Goal: Transaction & Acquisition: Subscribe to service/newsletter

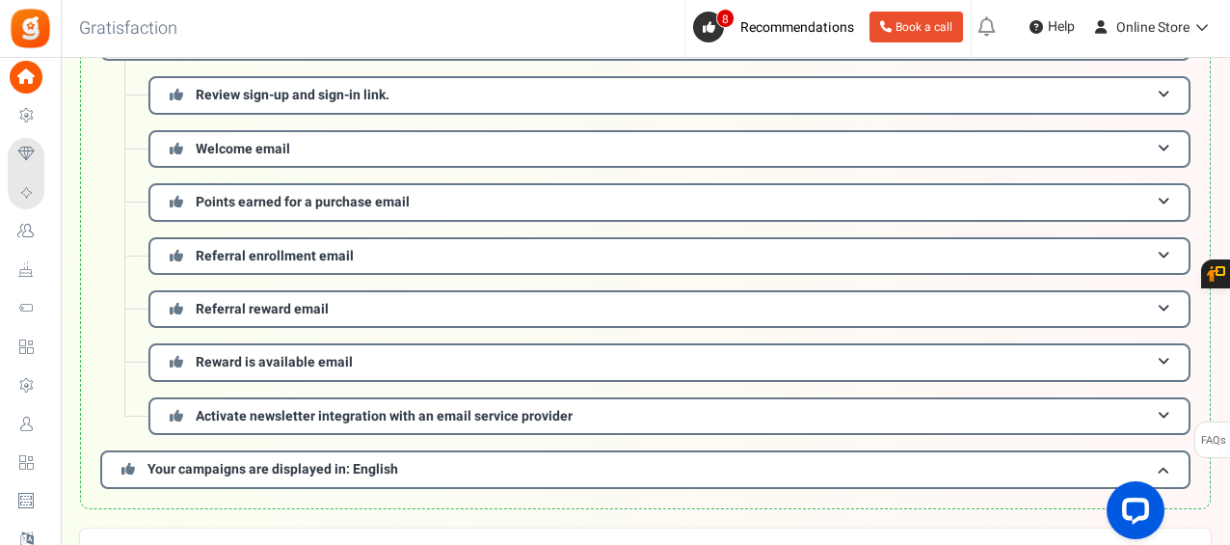
scroll to position [93, 0]
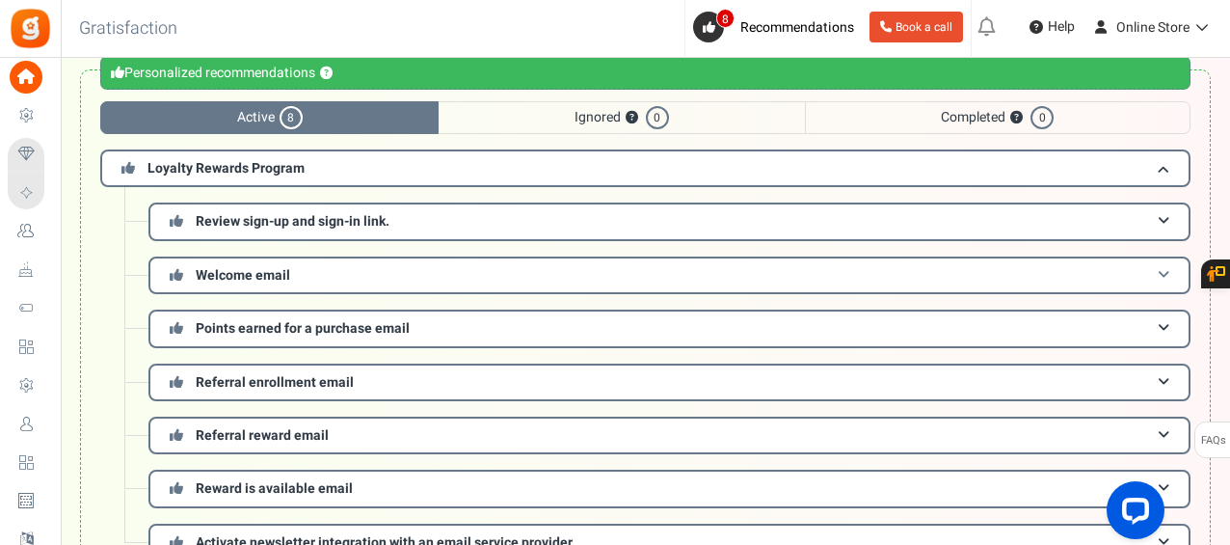
click at [413, 278] on h3 "Welcome email" at bounding box center [669, 275] width 1042 height 38
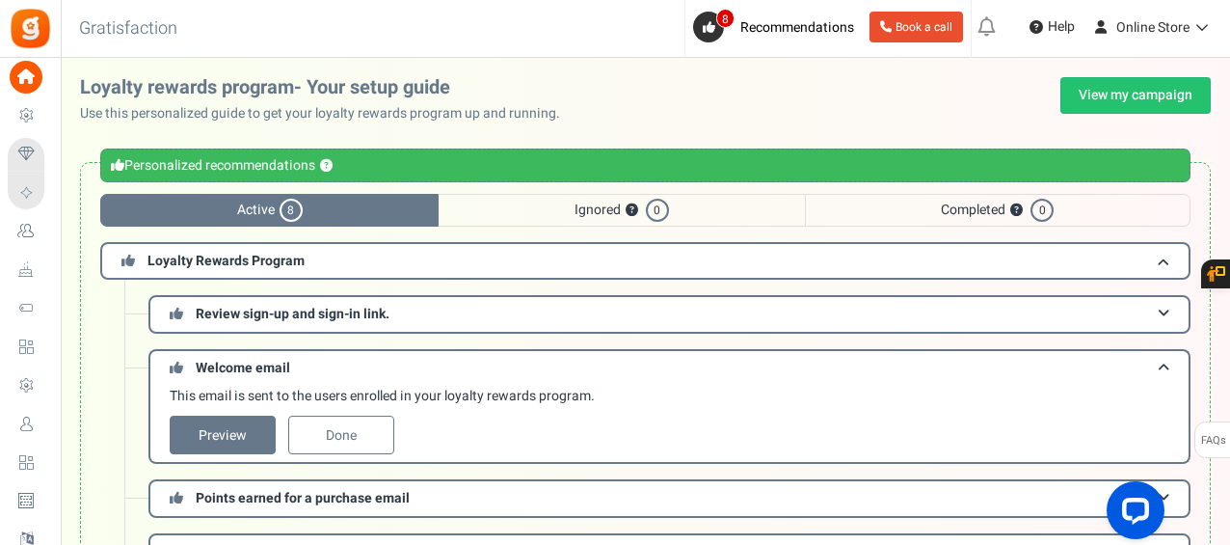
scroll to position [0, 0]
click at [902, 32] on link "Book a call" at bounding box center [916, 27] width 94 height 31
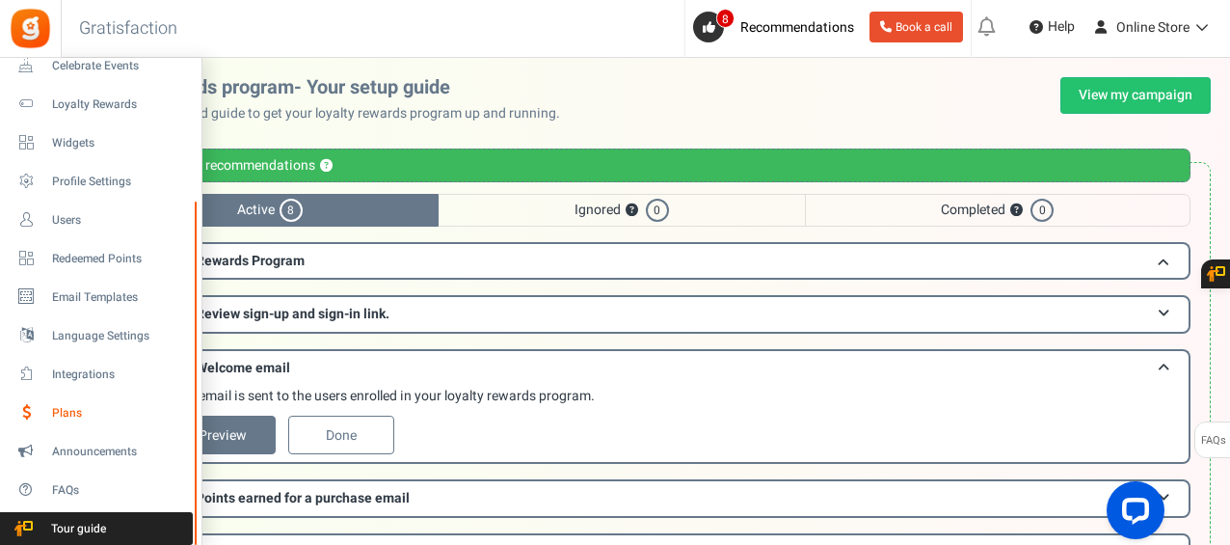
click at [75, 414] on span "Plans" at bounding box center [119, 413] width 135 height 16
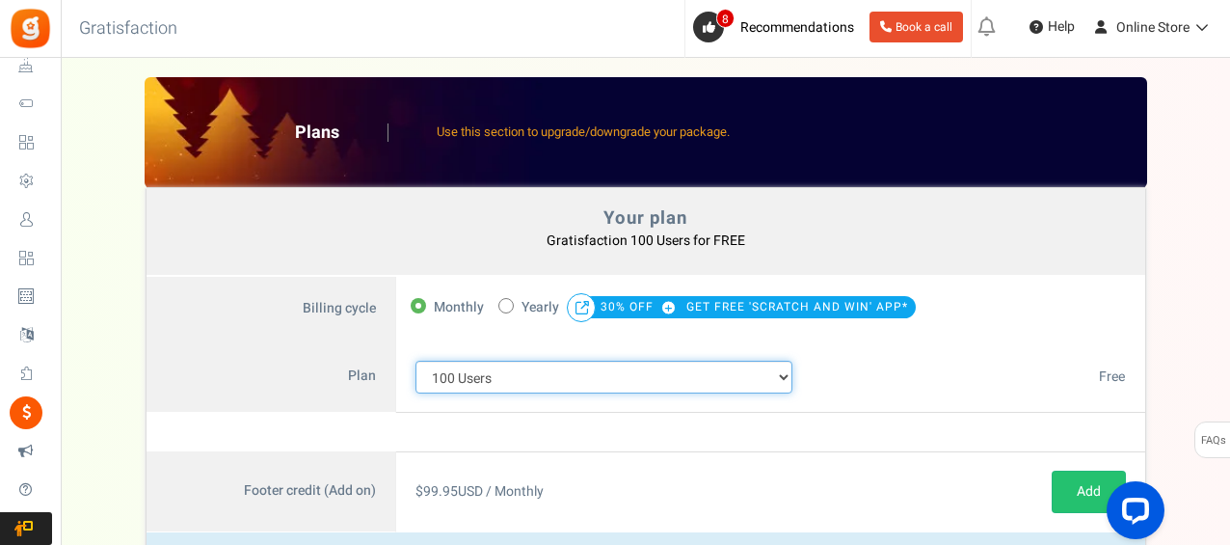
click at [615, 369] on select "100 Users 200 Users 500 Users 1000 Users 2000 Users 3000 Users 4000 Users 5000 …" at bounding box center [604, 377] width 378 height 33
click at [415, 361] on select "100 Users 200 Users 500 Users 1000 Users 2000 Users 3000 Users 4000 Users 5000 …" at bounding box center [604, 377] width 378 height 33
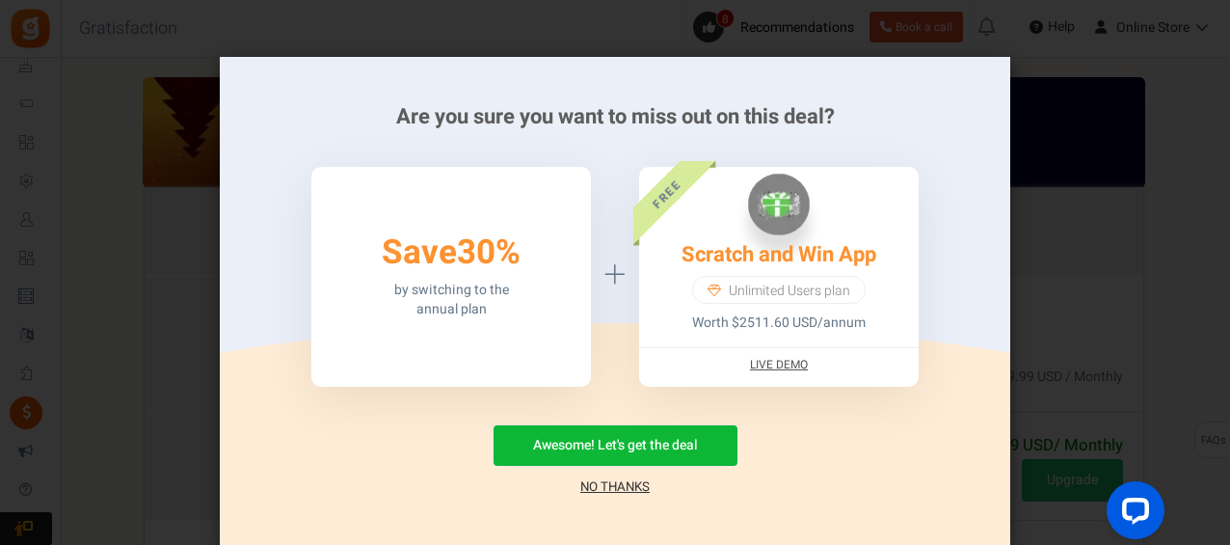
scroll to position [58, 0]
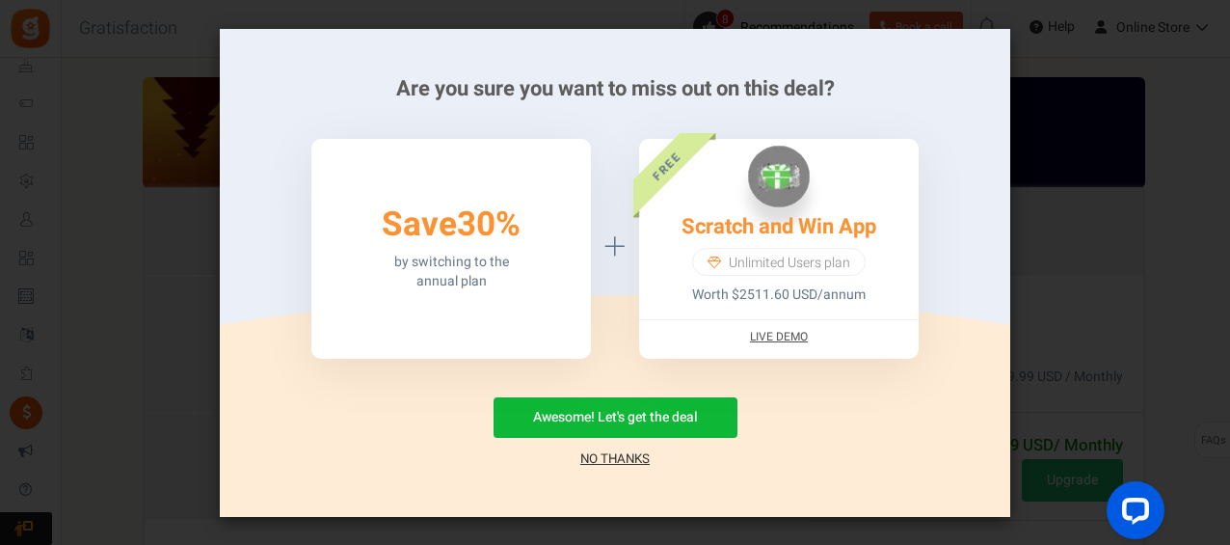
click at [775, 339] on link "Live Demo" at bounding box center [779, 337] width 58 height 16
click at [607, 457] on link "No Thanks" at bounding box center [614, 458] width 69 height 19
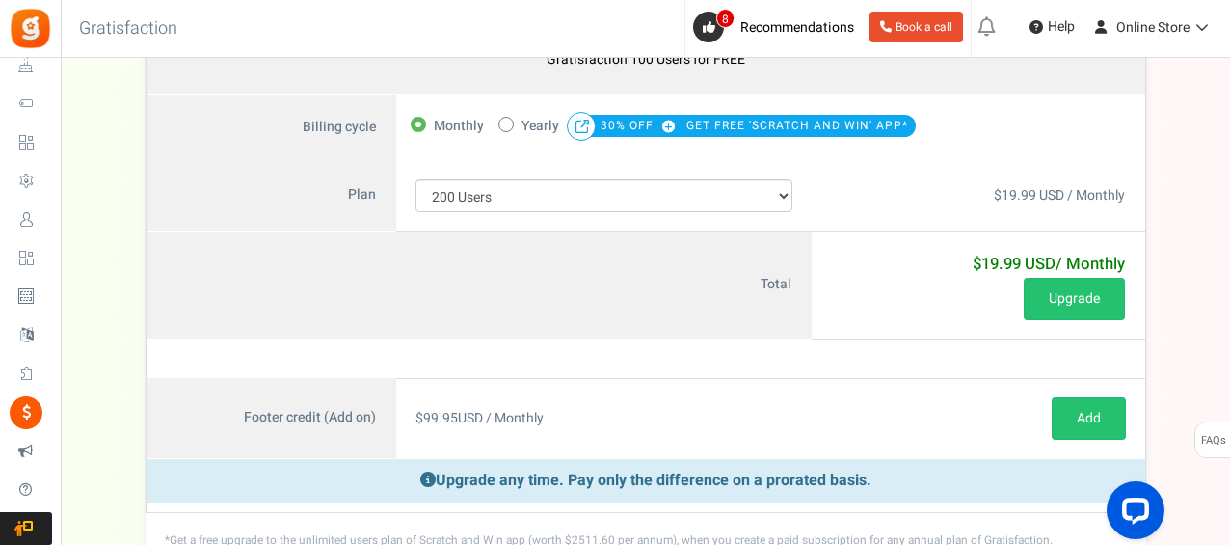
scroll to position [193, 0]
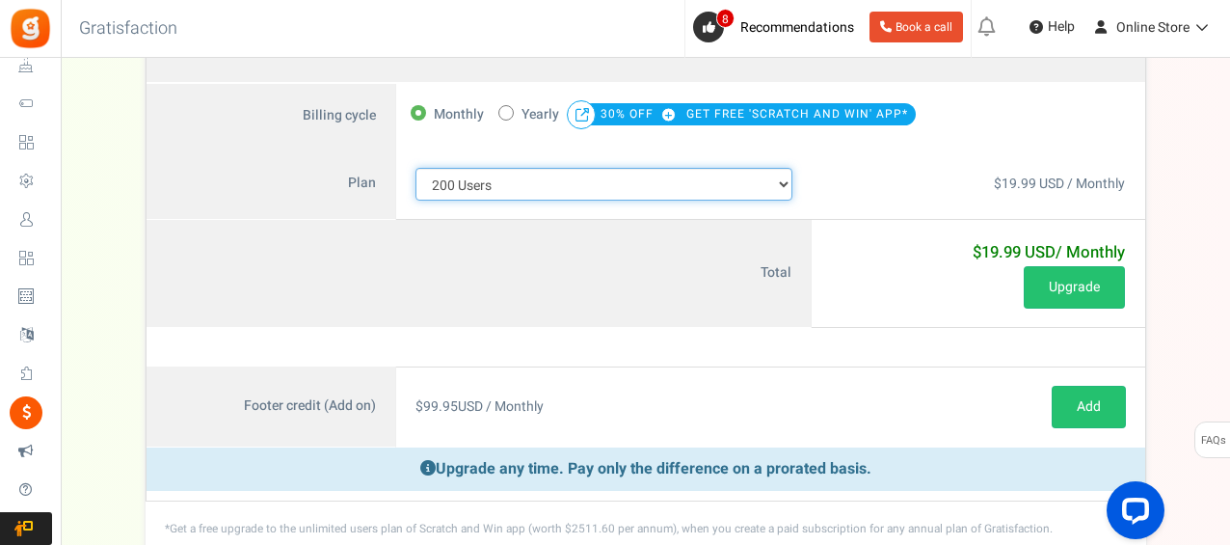
click at [598, 180] on select "100 Users 200 Users 500 Users 1000 Users 2000 Users 3000 Users 4000 Users 5000 …" at bounding box center [604, 184] width 378 height 33
click at [415, 168] on select "100 Users 200 Users 500 Users 1000 Users 2000 Users 3000 Users 4000 Users 5000 …" at bounding box center [604, 184] width 378 height 33
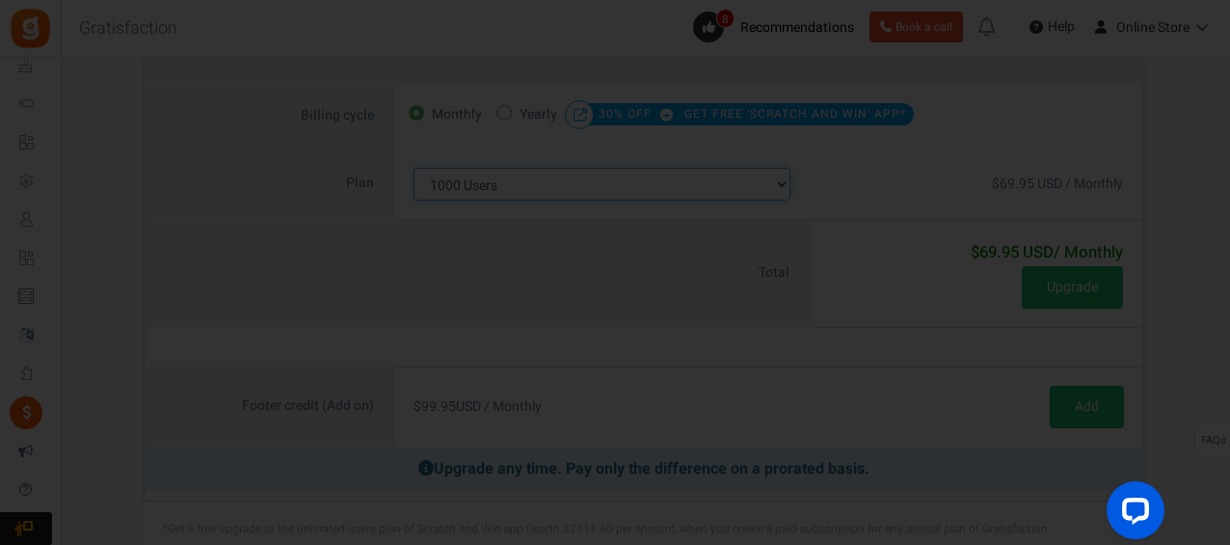
scroll to position [0, 0]
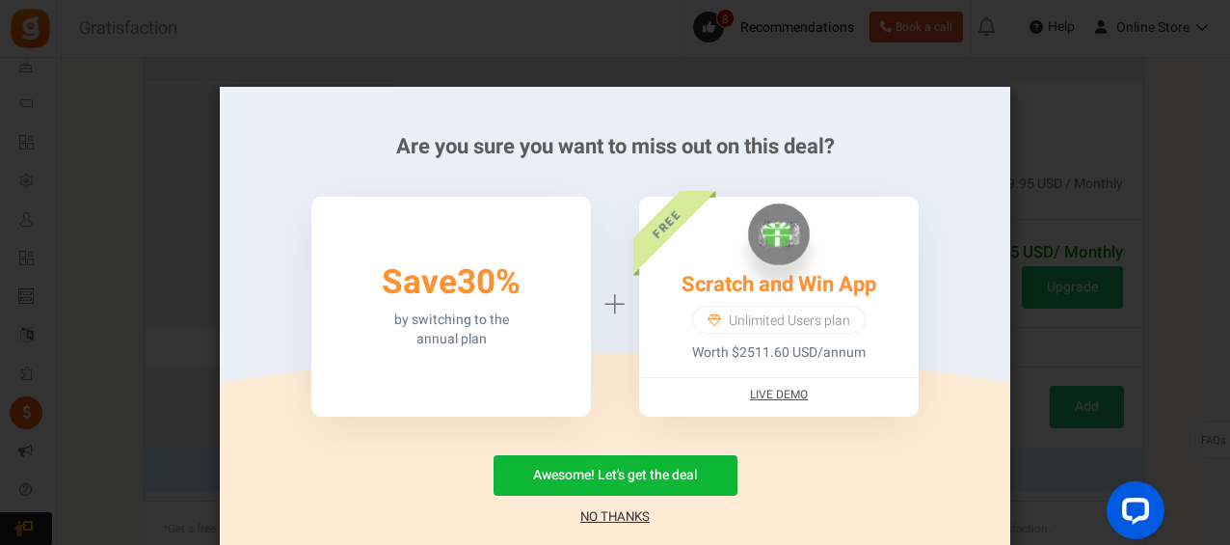
click at [625, 516] on link "No Thanks" at bounding box center [614, 516] width 69 height 19
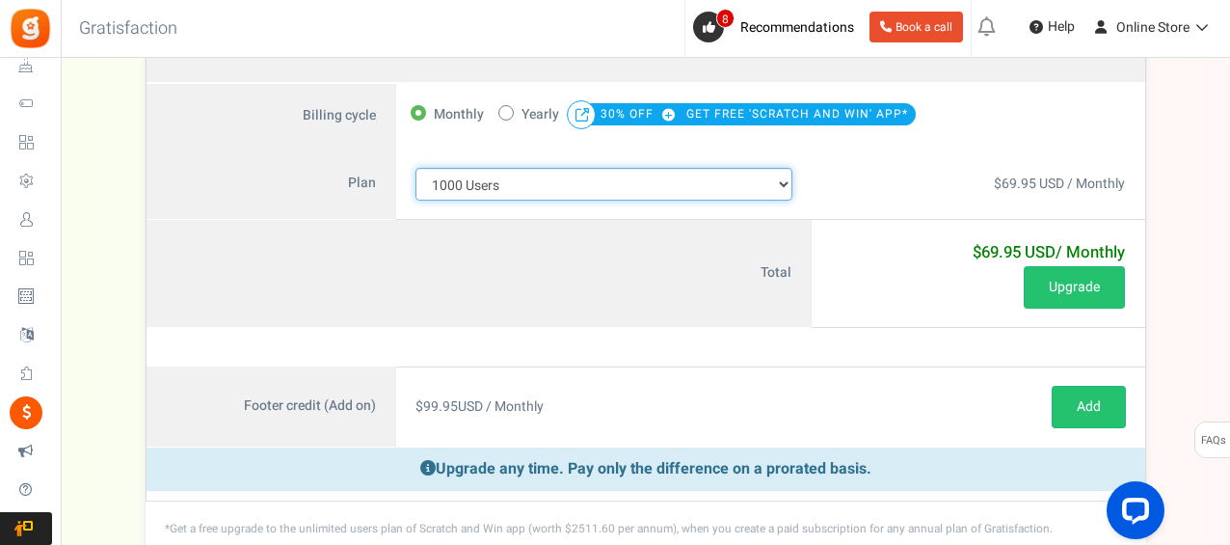
click at [515, 189] on select "100 Users 200 Users 500 Users 1000 Users 2000 Users 3000 Users 4000 Users 5000 …" at bounding box center [604, 184] width 378 height 33
click at [415, 168] on select "100 Users 200 Users 500 Users 1000 Users 2000 Users 3000 Users 4000 Users 5000 …" at bounding box center [604, 184] width 378 height 33
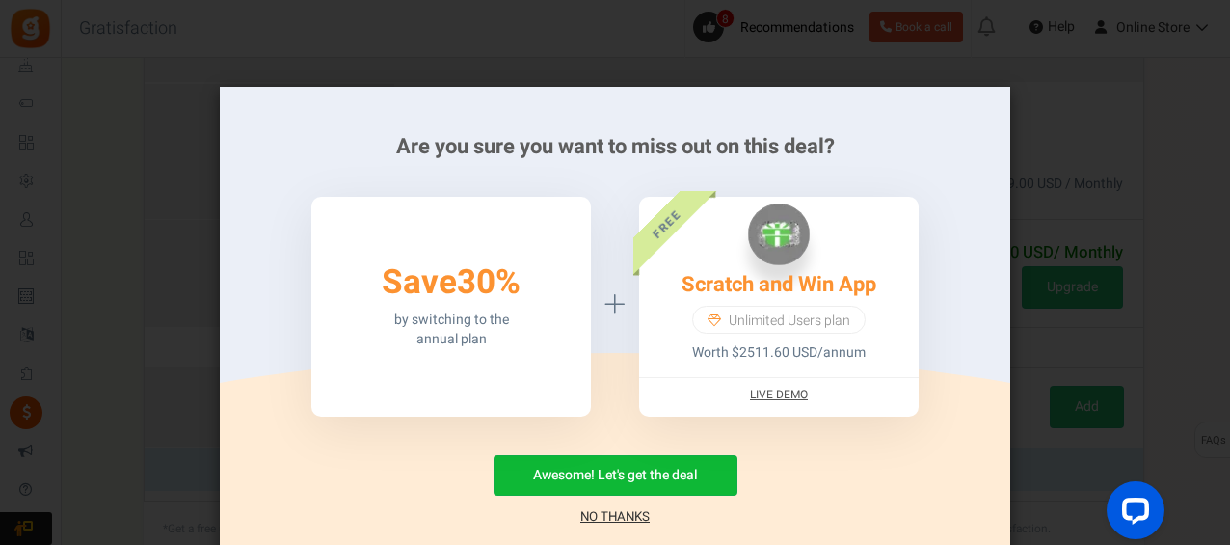
click at [613, 511] on link "No Thanks" at bounding box center [614, 516] width 69 height 19
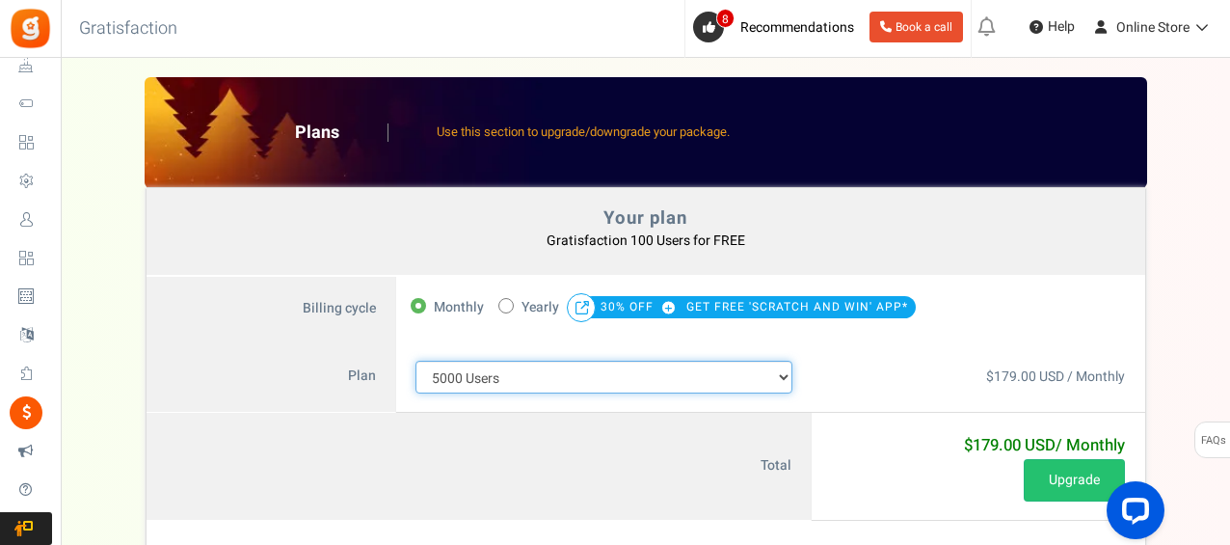
click at [536, 382] on select "100 Users 200 Users 500 Users 1000 Users 2000 Users 3000 Users 4000 Users 5000 …" at bounding box center [604, 377] width 378 height 33
select select "712"
click at [415, 361] on select "100 Users 200 Users 500 Users 1000 Users 2000 Users 3000 Users 4000 Users 5000 …" at bounding box center [604, 377] width 378 height 33
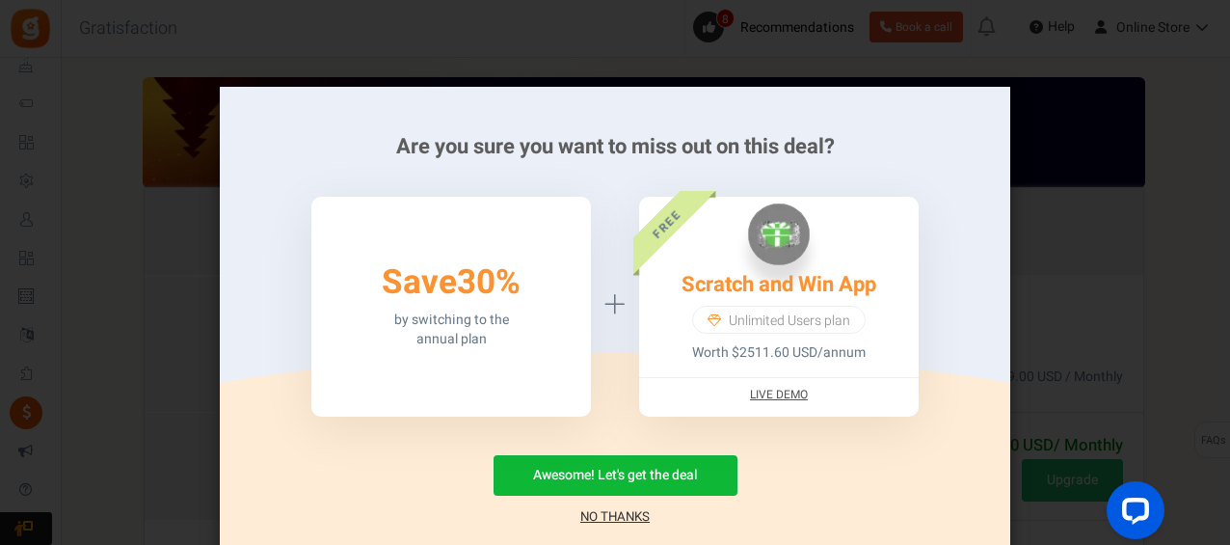
click at [610, 516] on link "No Thanks" at bounding box center [614, 516] width 69 height 19
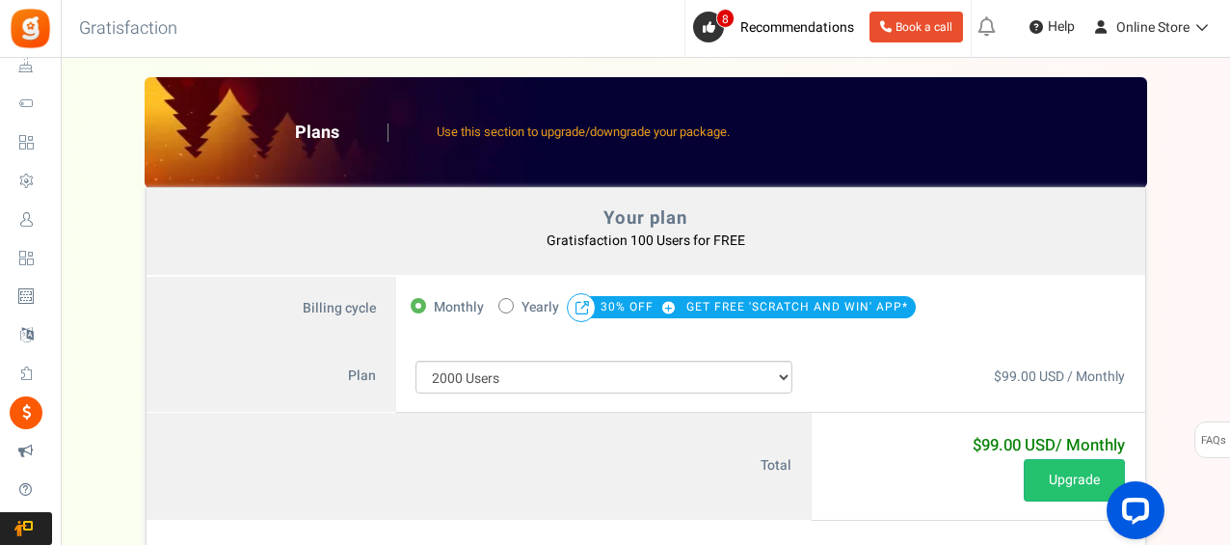
click at [511, 307] on span at bounding box center [505, 305] width 15 height 15
click at [511, 307] on input "50% OFF Limited time offer! Yearly 30% OFF GET FREE 'SCRATCH AND WIN' APP*" at bounding box center [504, 304] width 13 height 13
radio input "true"
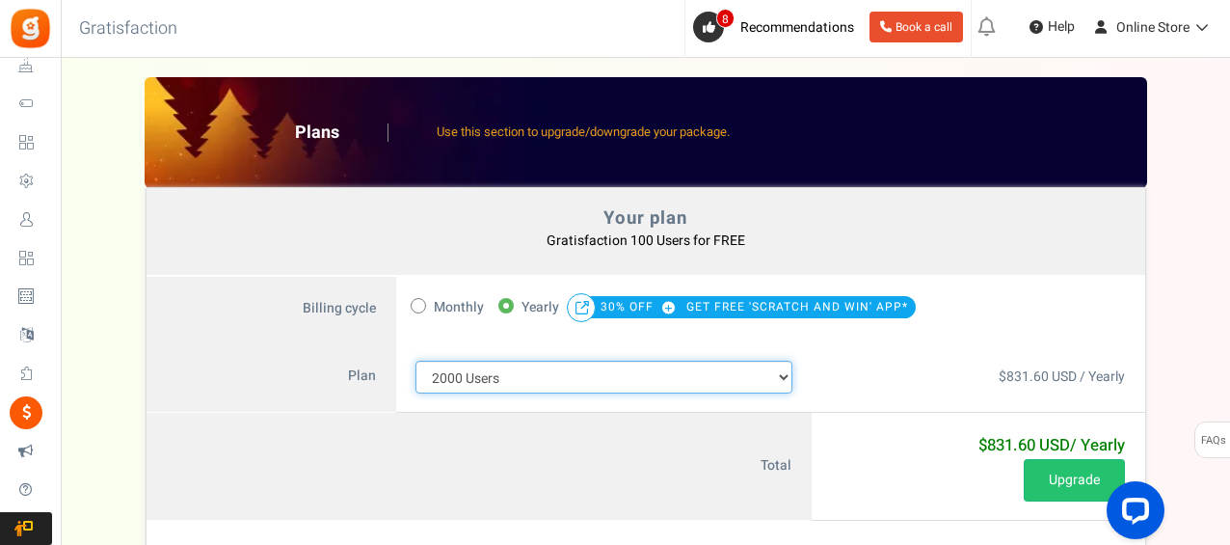
click at [511, 382] on select "100 Users 200 Users 500 Users 1000 Users 2000 Users 3000 Users 4000 Users 5000 …" at bounding box center [604, 377] width 378 height 33
click at [415, 361] on select "100 Users 200 Users 500 Users 1000 Users 2000 Users 3000 Users 4000 Users 5000 …" at bounding box center [604, 377] width 378 height 33
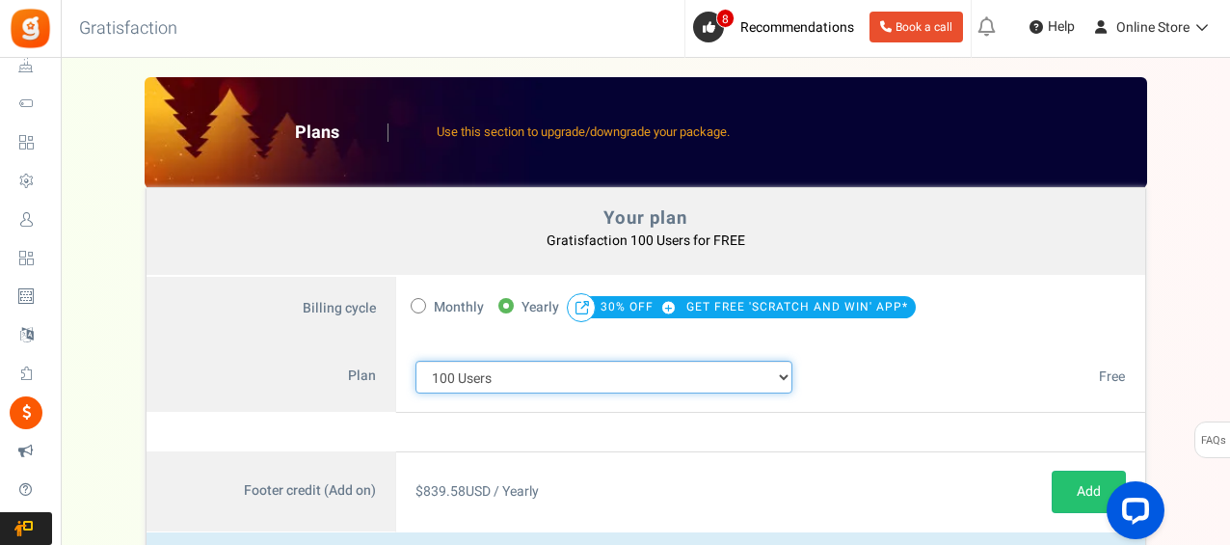
scroll to position [96, 0]
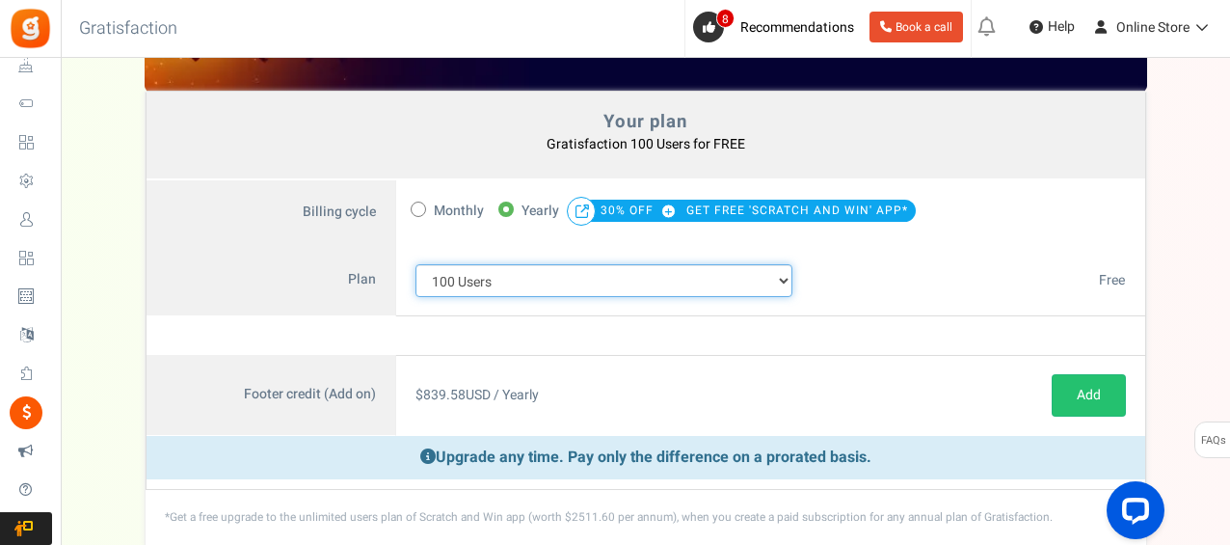
click at [561, 282] on select "100 Users 200 Users 500 Users 1000 Users 2000 Users 3000 Users 4000 Users 5000 …" at bounding box center [604, 280] width 378 height 33
click at [415, 264] on select "100 Users 200 Users 500 Users 1000 Users 2000 Users 3000 Users 4000 Users 5000 …" at bounding box center [604, 280] width 378 height 33
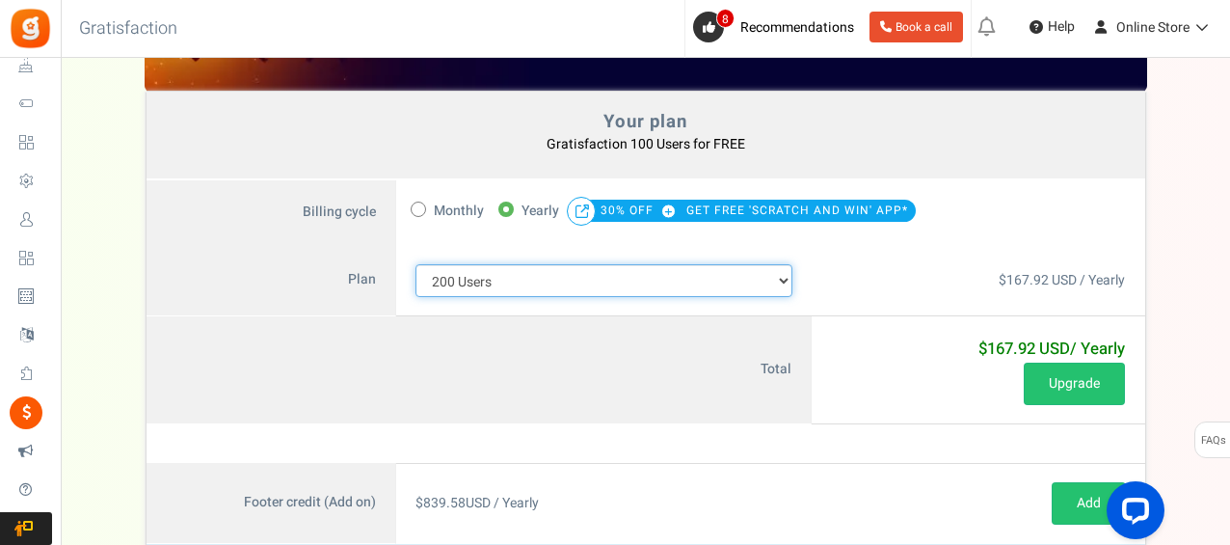
click at [661, 275] on select "100 Users 200 Users 500 Users 1000 Users 2000 Users 3000 Users 4000 Users 5000 …" at bounding box center [604, 280] width 378 height 33
select select "711"
click at [415, 264] on select "100 Users 200 Users 500 Users 1000 Users 2000 Users 3000 Users 4000 Users 5000 …" at bounding box center [604, 280] width 378 height 33
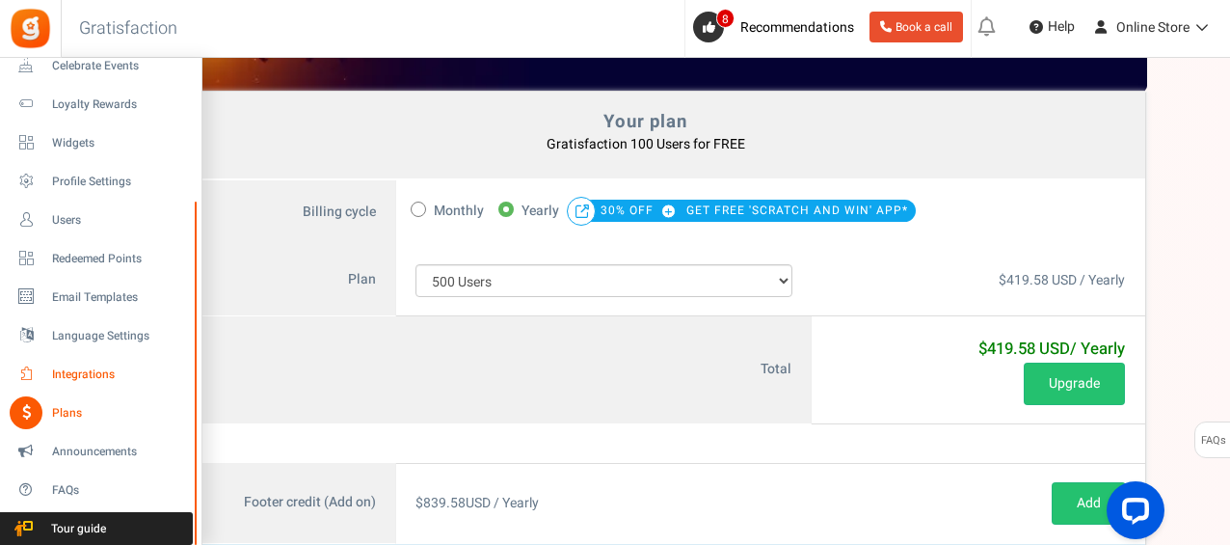
click at [89, 374] on span "Integrations" at bounding box center [119, 374] width 135 height 16
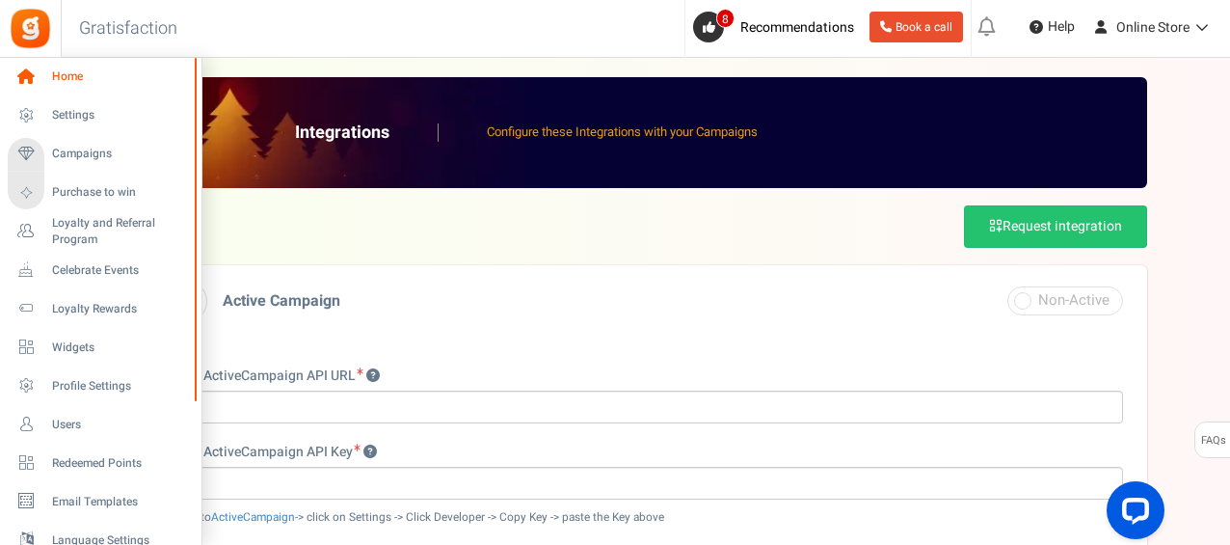
click at [75, 80] on span "Home" at bounding box center [119, 76] width 135 height 16
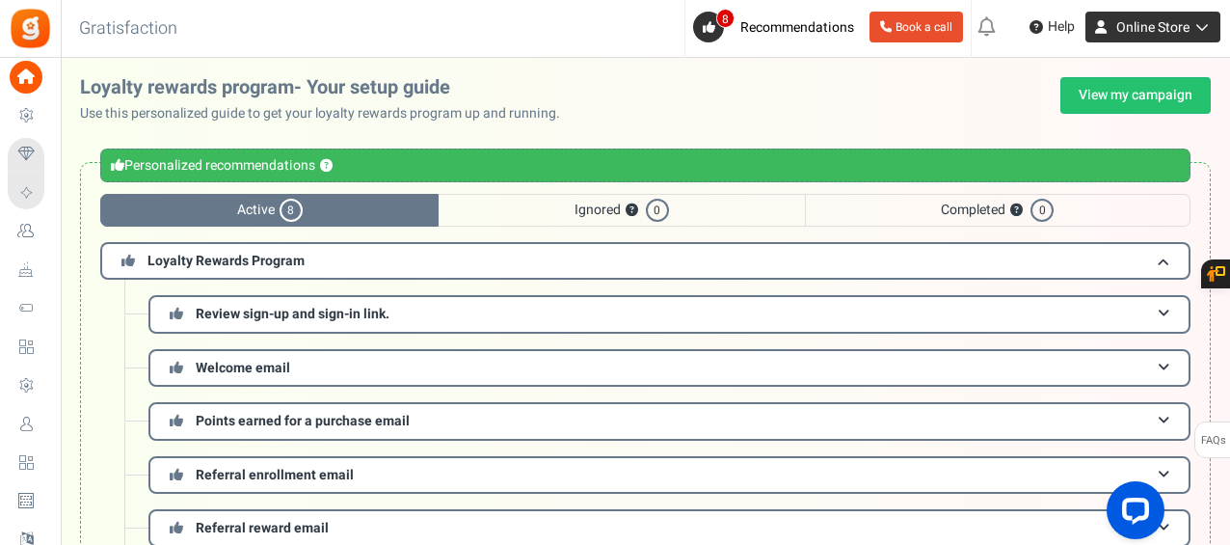
click at [1133, 30] on span "Online Store" at bounding box center [1152, 27] width 73 height 20
